Goal: Register for event/course

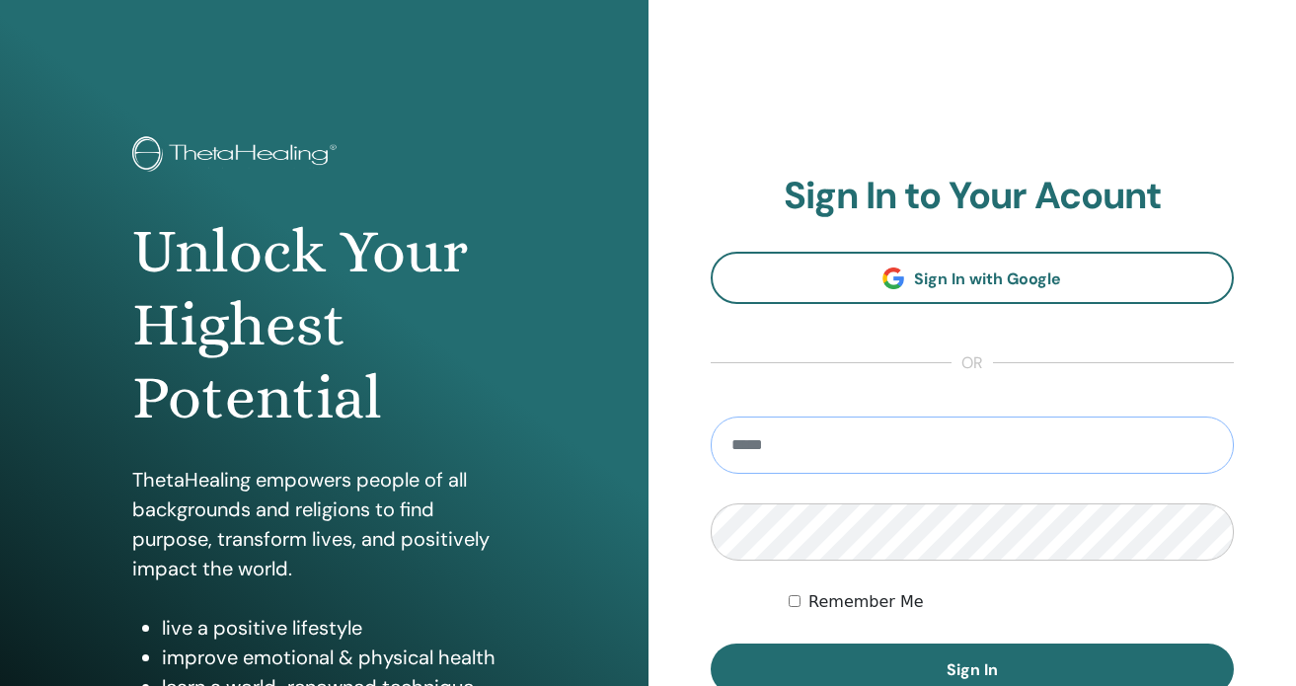
type input "**********"
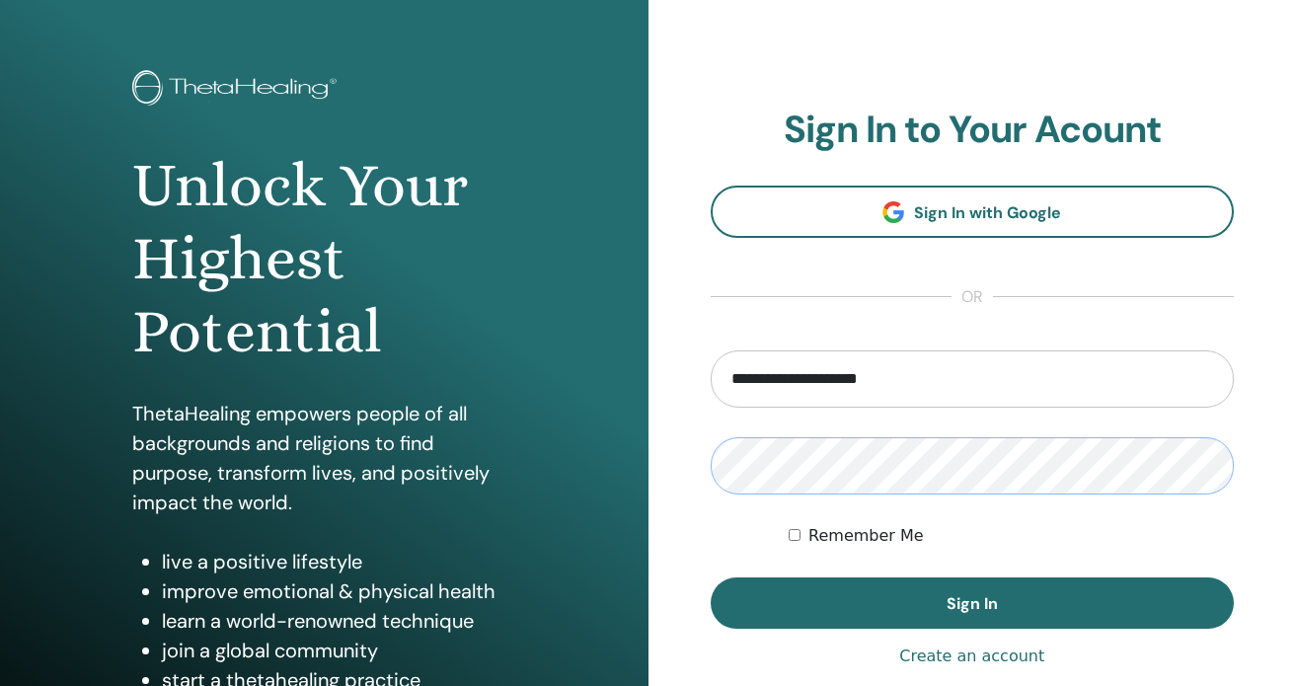
scroll to position [103, 0]
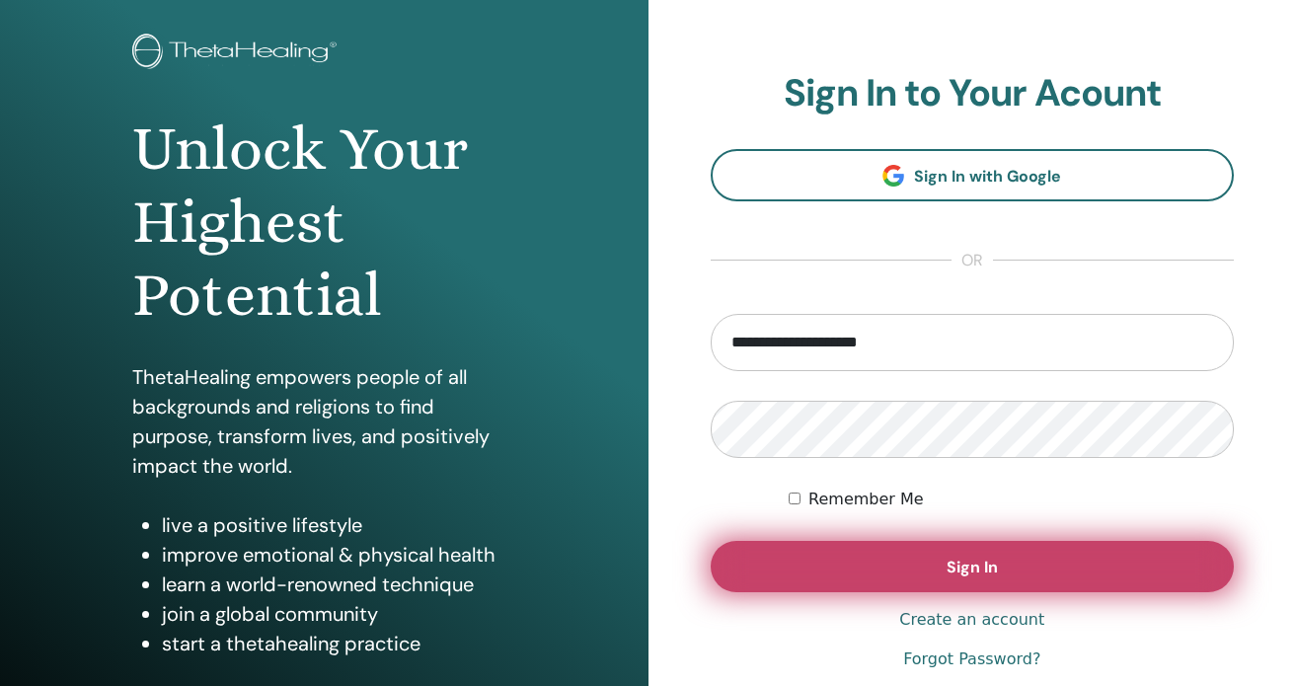
click at [863, 573] on button "Sign In" at bounding box center [973, 566] width 524 height 51
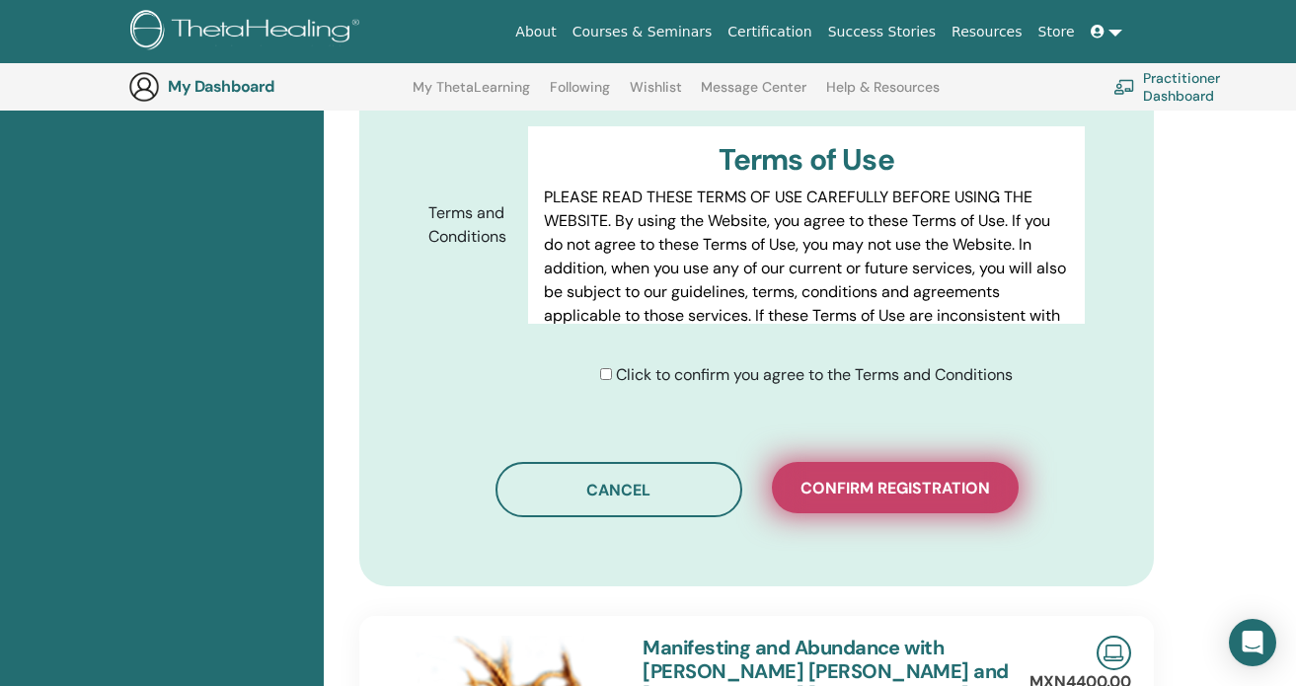
scroll to position [1063, 0]
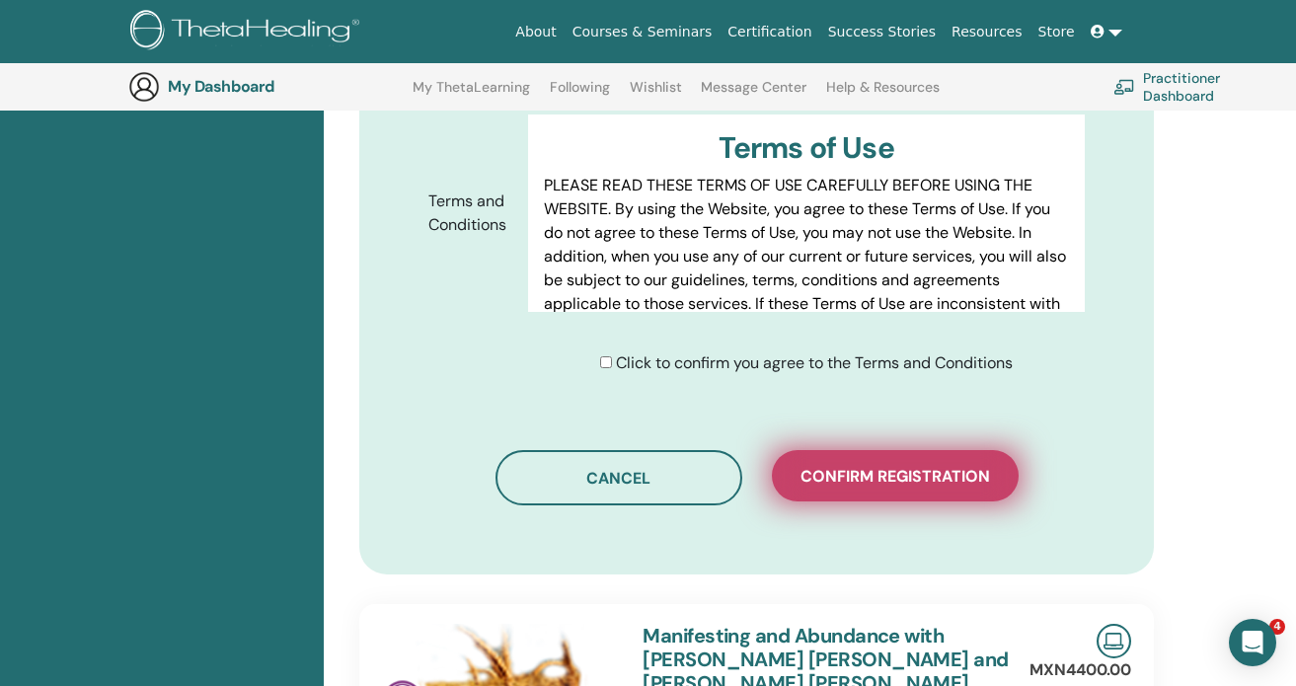
click at [883, 466] on span "Confirm registration" at bounding box center [895, 476] width 190 height 21
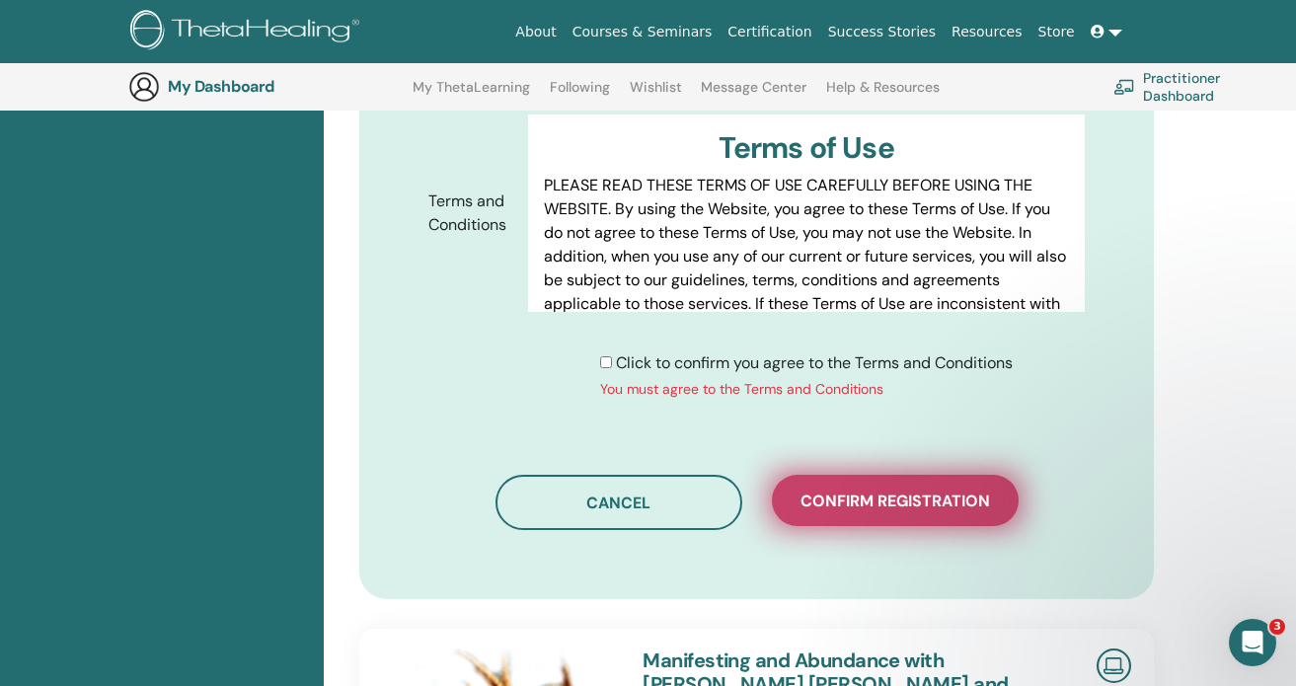
scroll to position [0, 0]
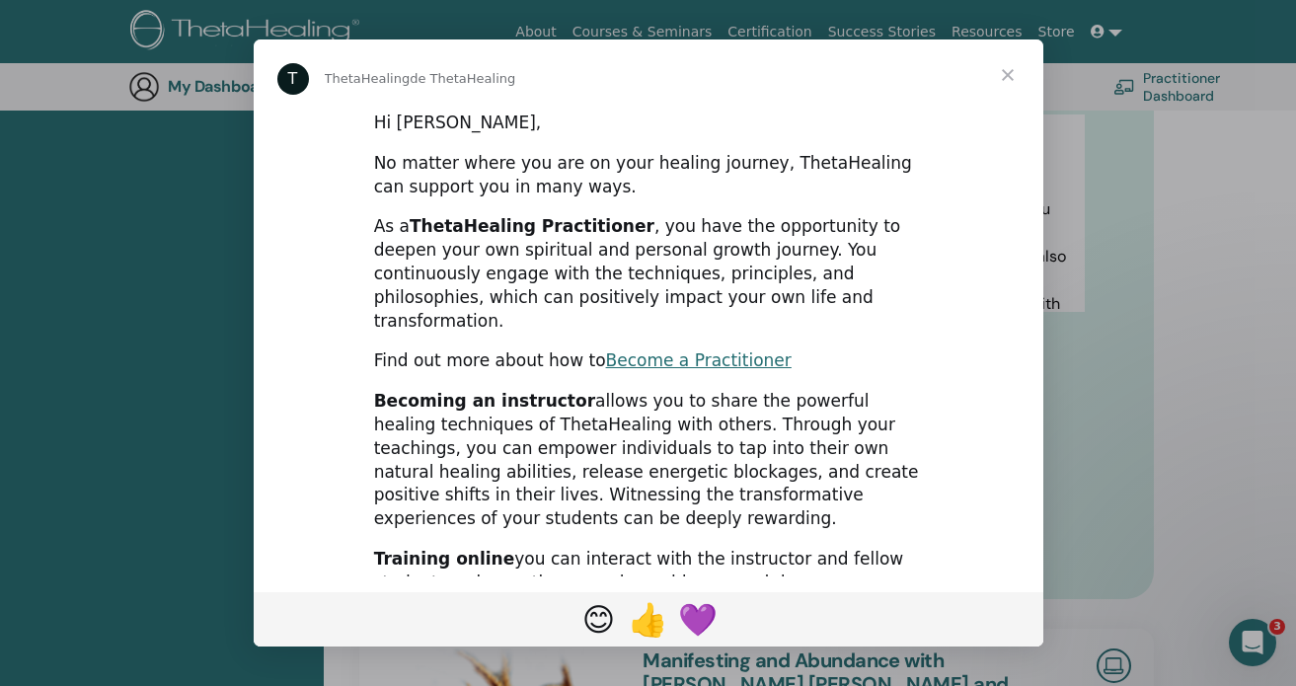
drag, startPoint x: 883, startPoint y: 457, endPoint x: 607, endPoint y: 345, distance: 298.0
click at [607, 345] on div "Hi Alejandra, No matter where you are on your healing journey, ThetaHealing can…" at bounding box center [649, 699] width 790 height 1177
click at [1011, 79] on span "Cerrar" at bounding box center [1007, 74] width 71 height 71
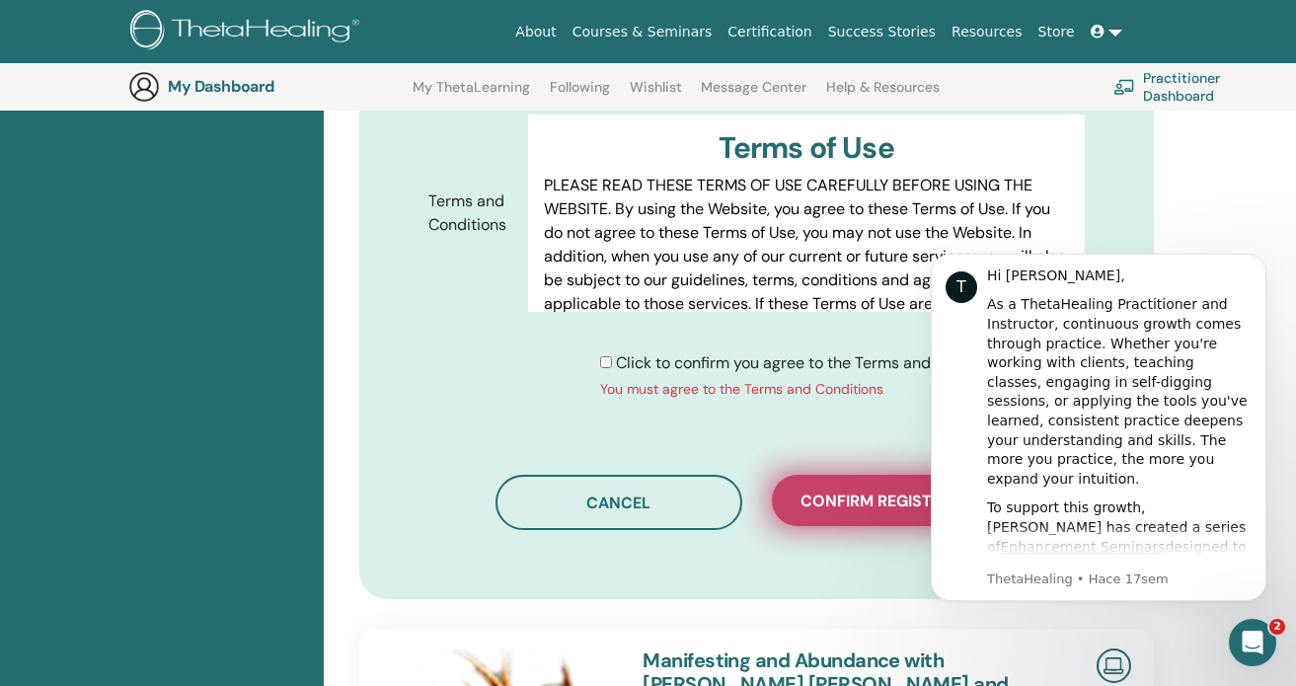
click at [856, 496] on button "Confirm registration" at bounding box center [895, 500] width 247 height 51
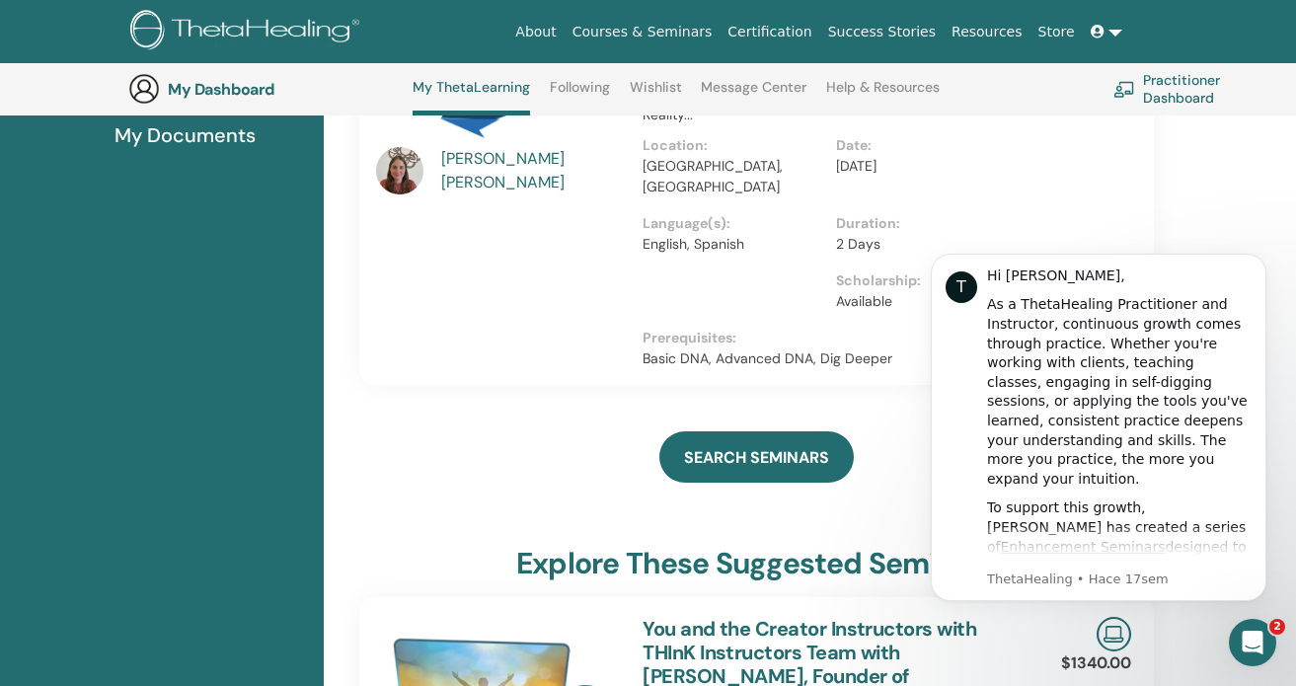
scroll to position [407, 0]
click at [1257, 262] on icon "Dismiss notification" at bounding box center [1261, 259] width 11 height 11
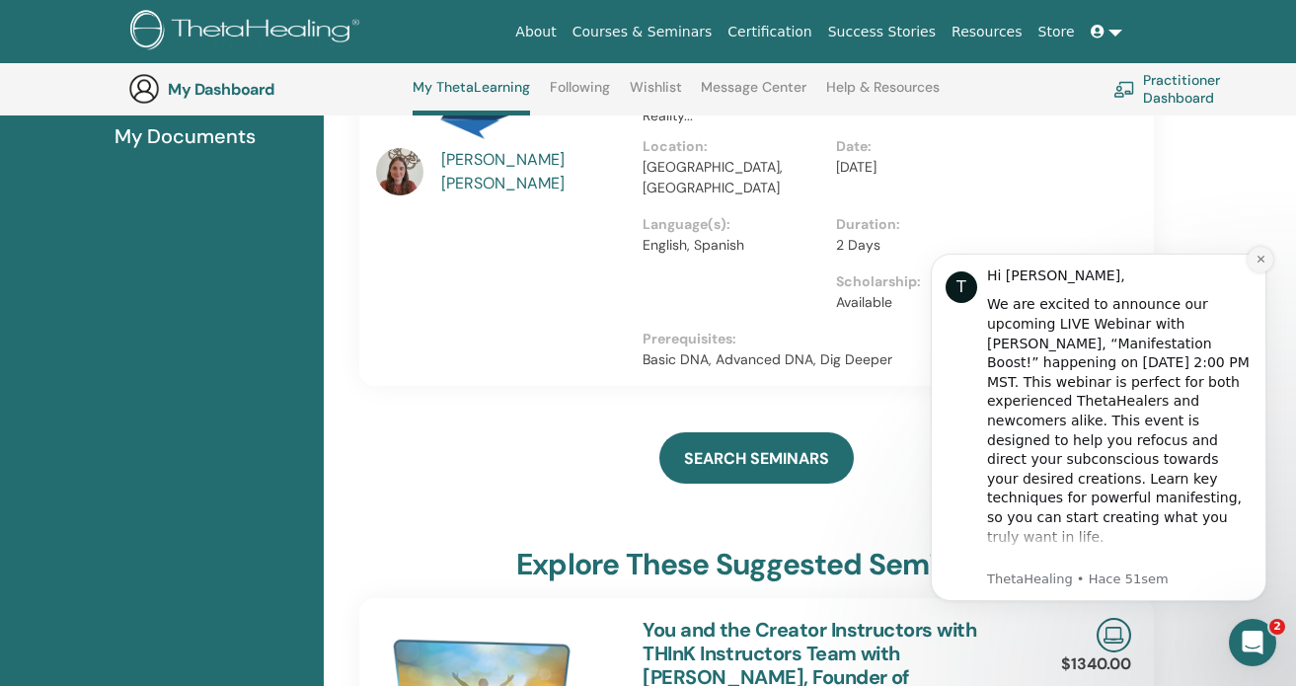
click at [1258, 261] on icon "Dismiss notification" at bounding box center [1261, 259] width 11 height 11
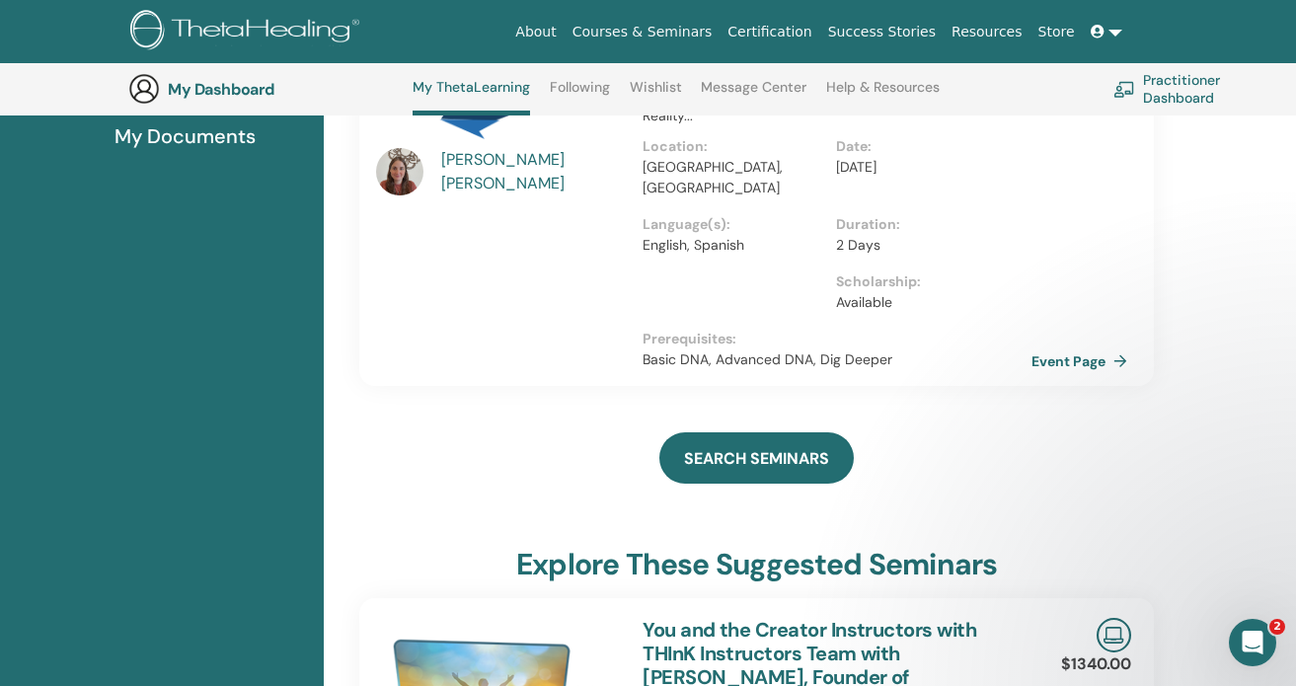
click at [1068, 346] on link "Event Page" at bounding box center [1083, 361] width 104 height 30
